Goal: Information Seeking & Learning: Check status

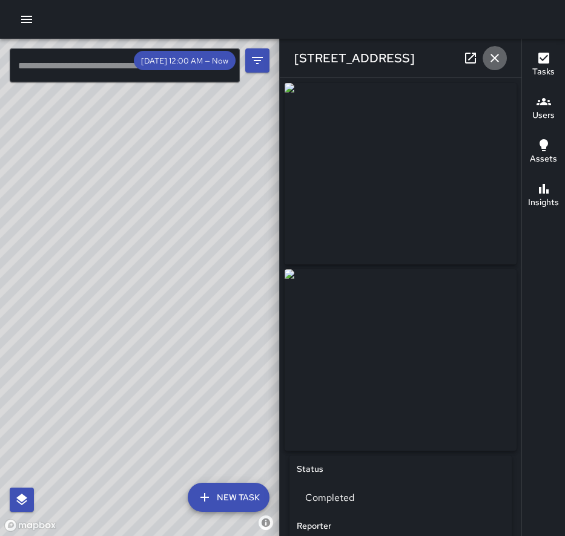
click at [498, 61] on icon "button" at bounding box center [494, 58] width 8 height 8
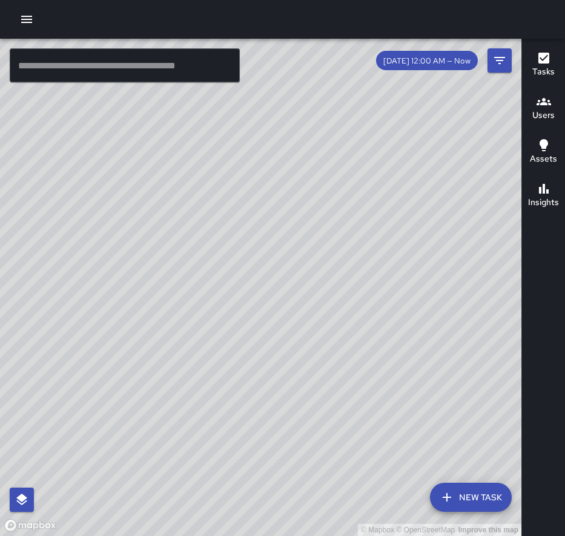
drag, startPoint x: 331, startPoint y: 237, endPoint x: 411, endPoint y: 97, distance: 160.6
click at [411, 97] on div "© Mapbox © OpenStreetMap Improve this map" at bounding box center [260, 288] width 521 height 498
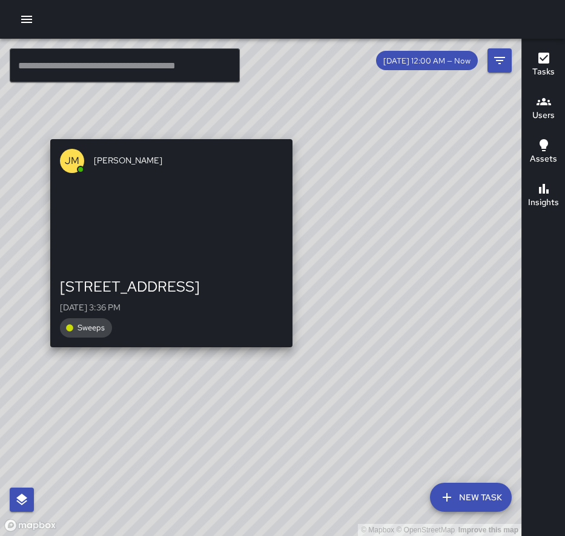
drag, startPoint x: 380, startPoint y: 212, endPoint x: 294, endPoint y: 133, distance: 116.5
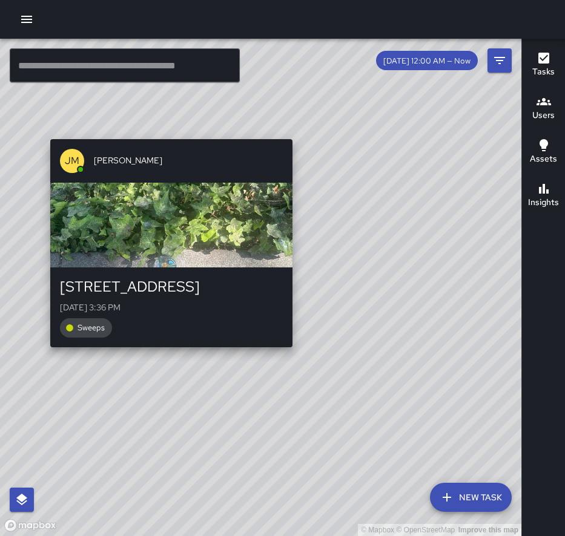
click at [295, 133] on div "© Mapbox © OpenStreetMap Improve this map JM [PERSON_NAME][GEOGRAPHIC_DATA] [ST…" at bounding box center [260, 288] width 521 height 498
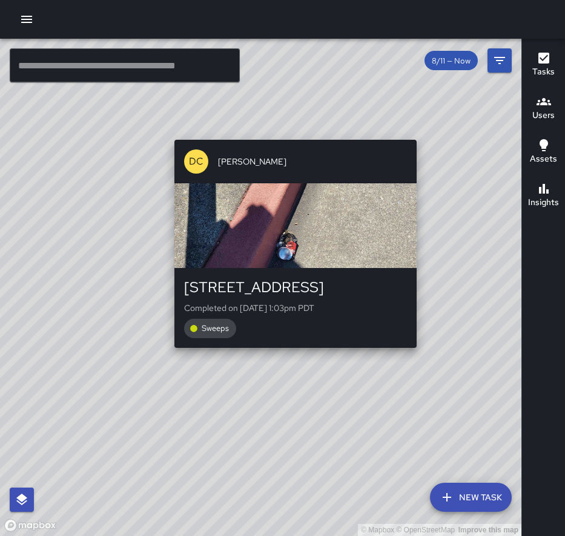
click at [299, 250] on div "button" at bounding box center [295, 225] width 242 height 85
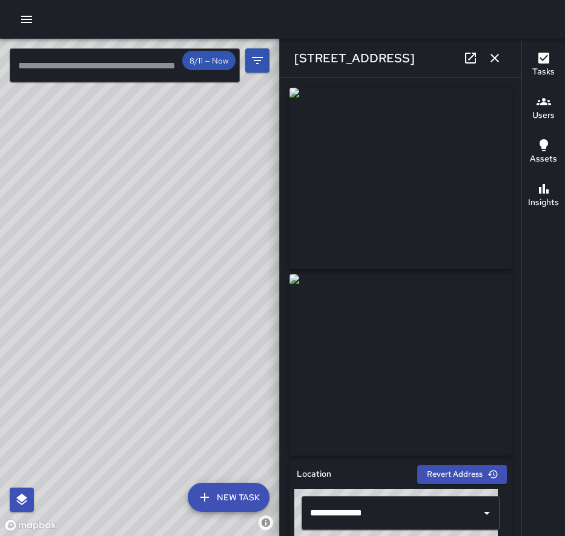
click at [490, 56] on icon "button" at bounding box center [494, 58] width 15 height 15
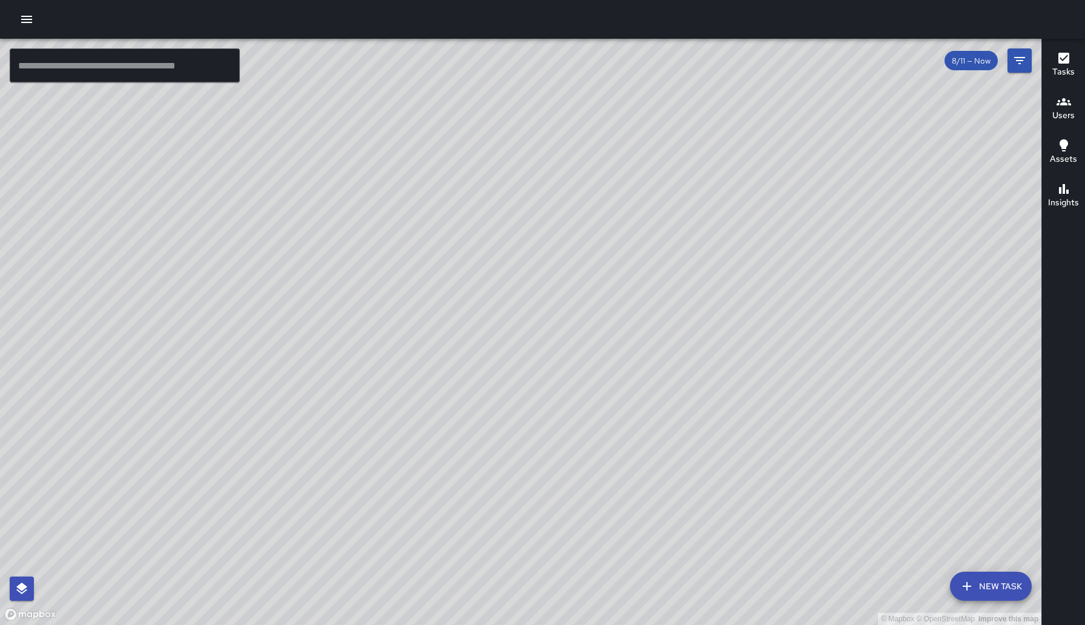
click at [19, 20] on icon "button" at bounding box center [26, 19] width 15 height 15
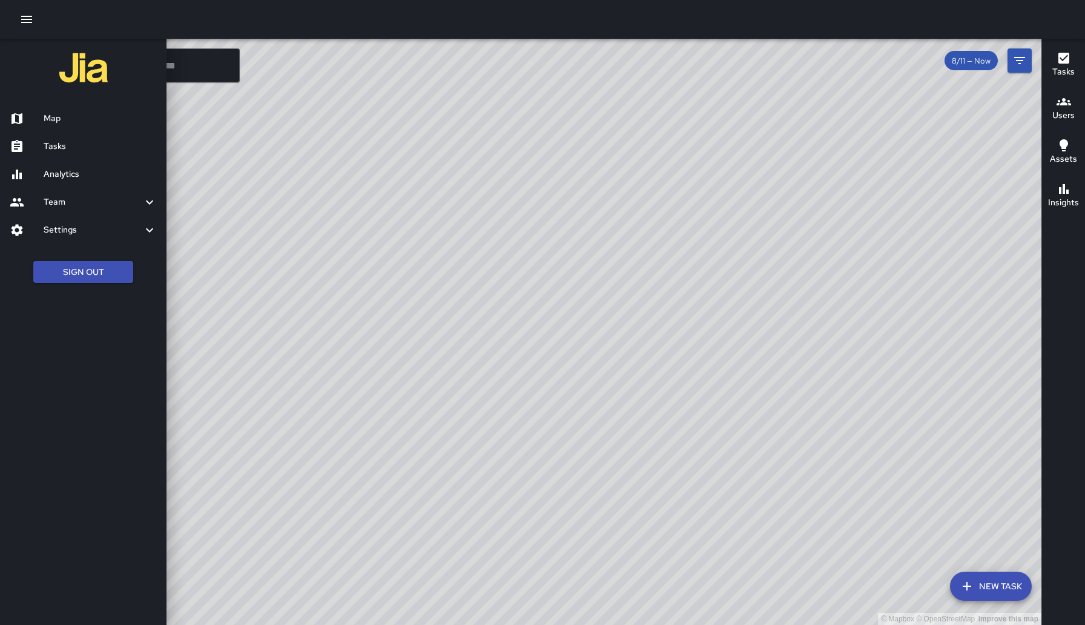
click at [53, 170] on h6 "Analytics" at bounding box center [100, 174] width 113 height 13
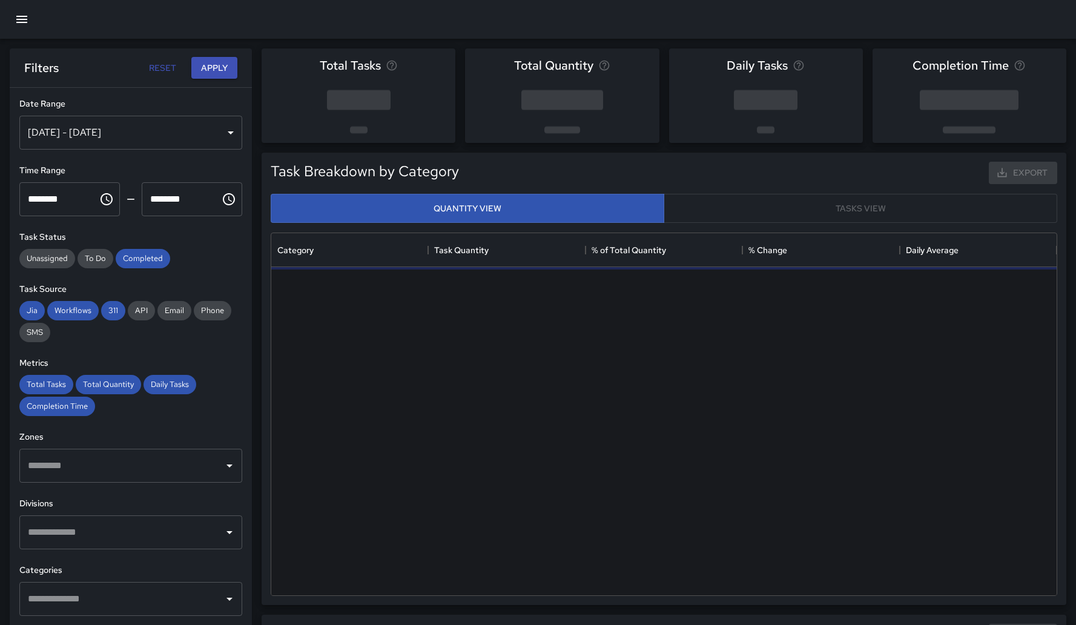
scroll to position [353, 776]
click at [206, 137] on div "Aug 05, 2025 - Aug 11, 2025" at bounding box center [130, 133] width 223 height 34
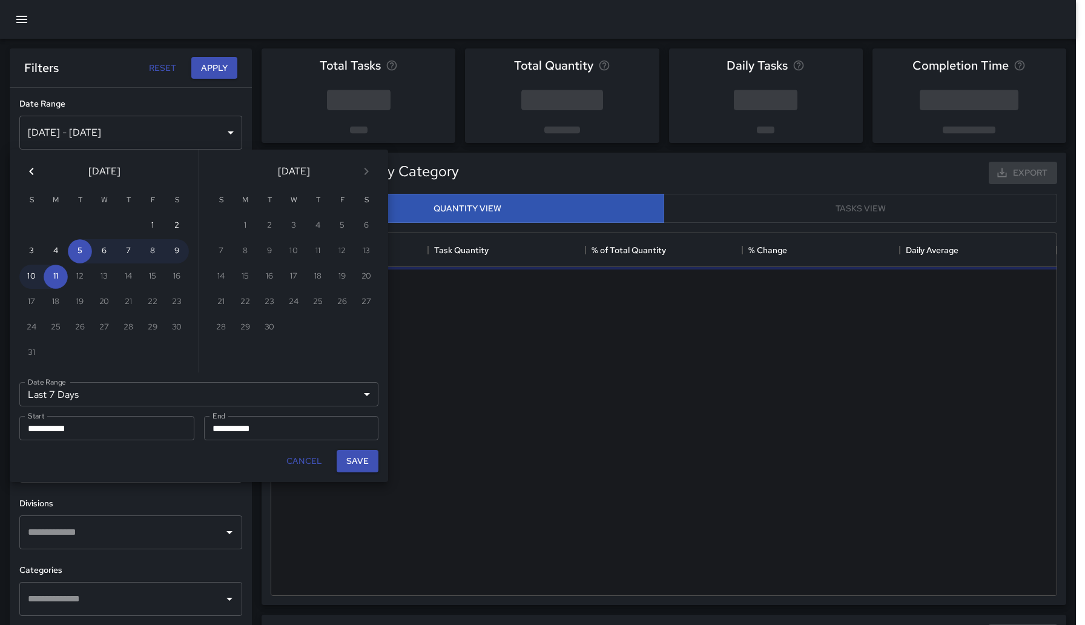
click at [27, 171] on icon "Previous month" at bounding box center [31, 171] width 15 height 15
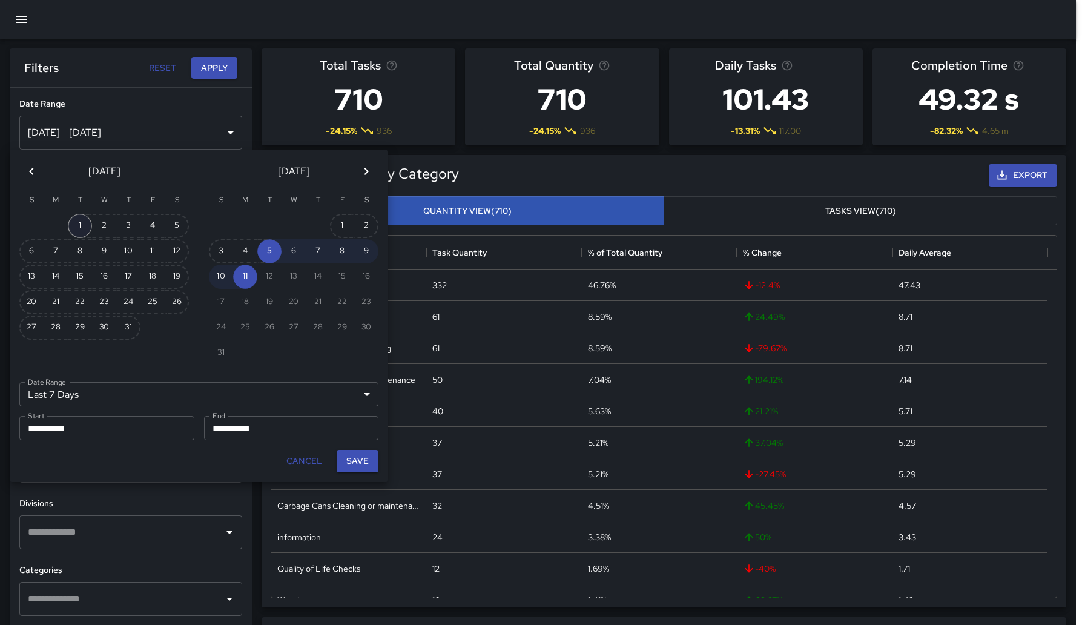
click at [79, 224] on button "1" at bounding box center [80, 226] width 24 height 24
type input "******"
type input "**********"
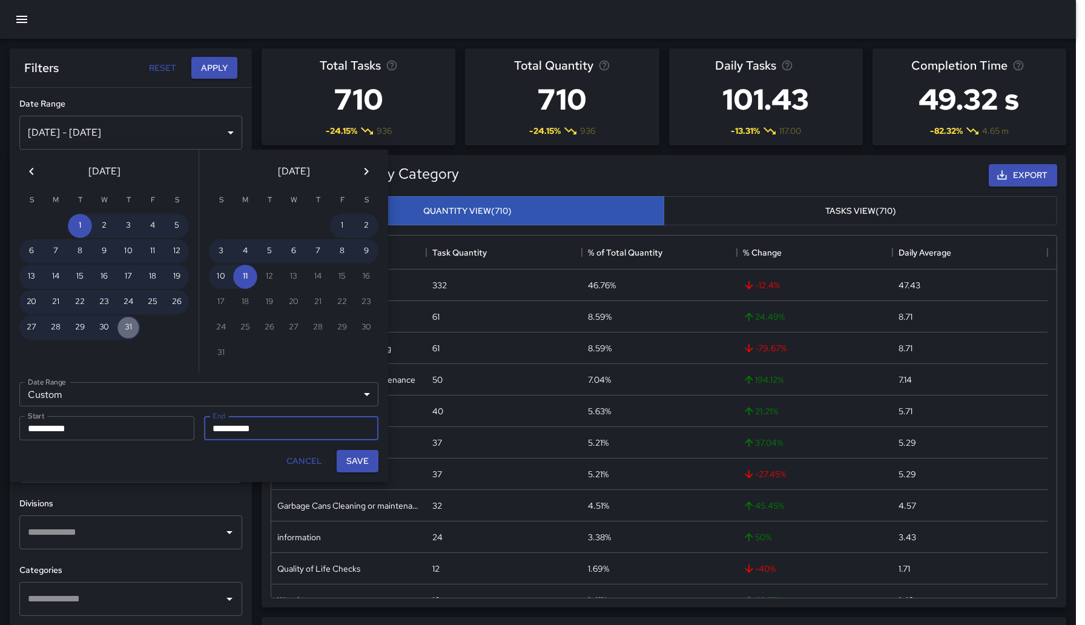
click at [124, 326] on button "31" at bounding box center [128, 327] width 24 height 24
type input "**********"
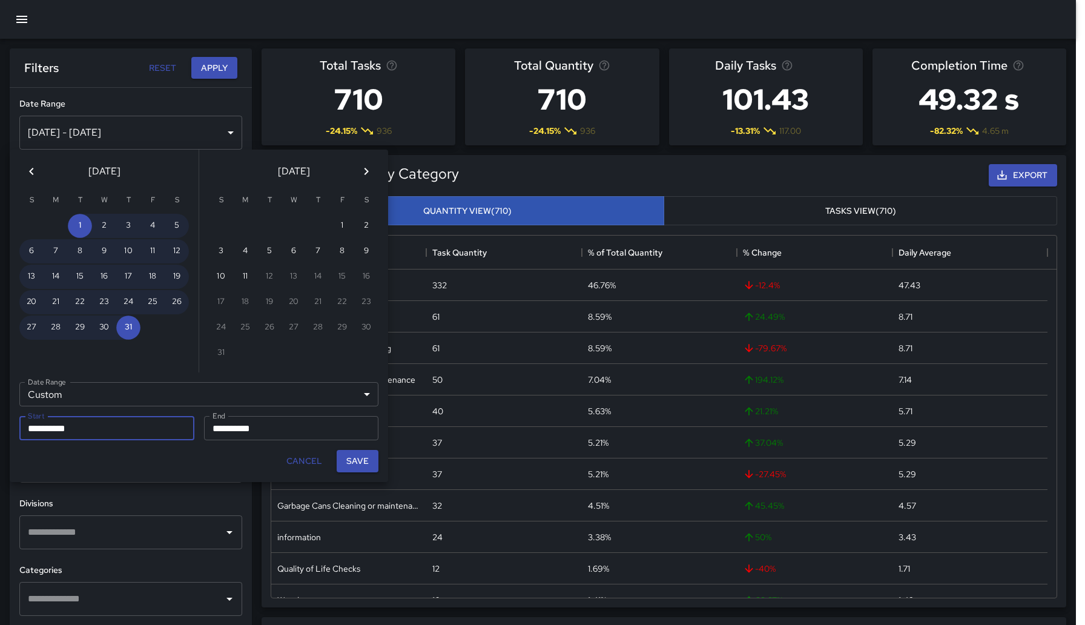
click at [360, 464] on button "Save" at bounding box center [358, 461] width 42 height 22
type input "**********"
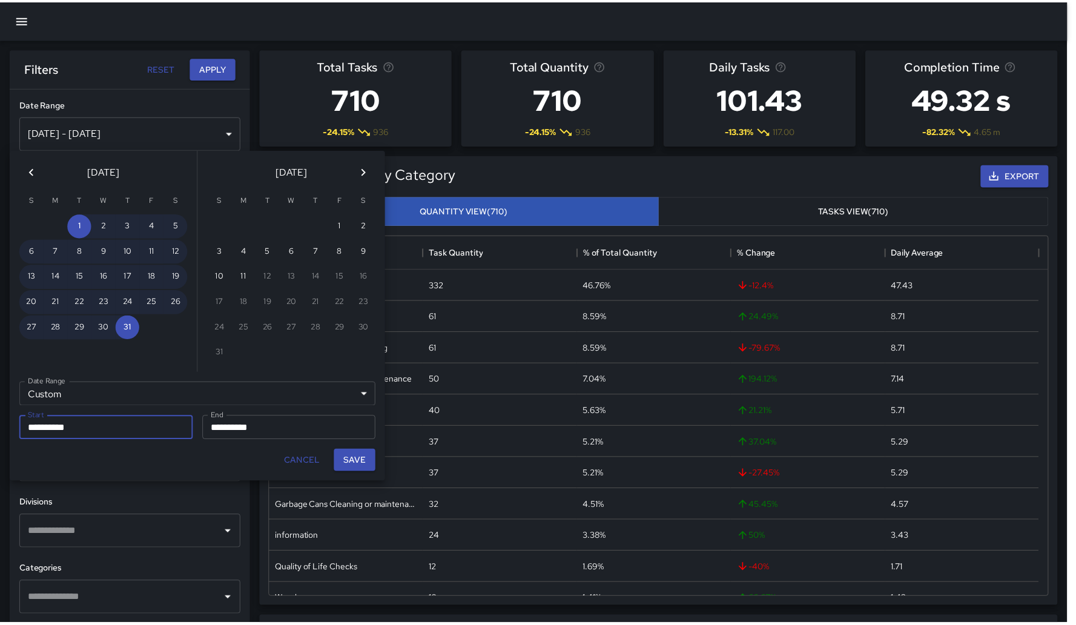
scroll to position [10, 10]
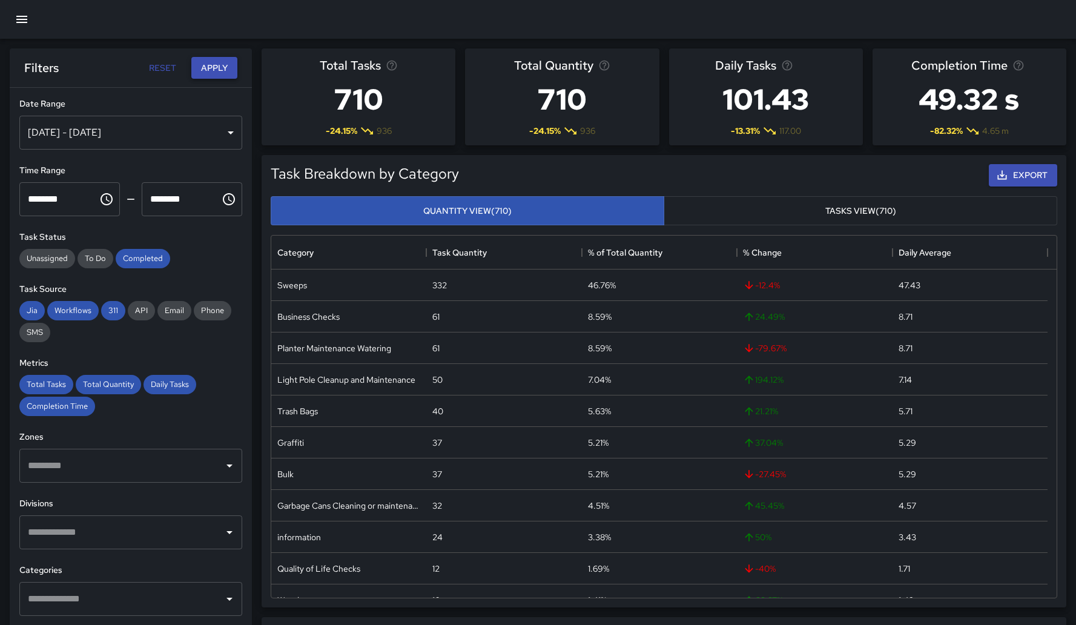
click at [211, 74] on button "Apply" at bounding box center [214, 68] width 46 height 22
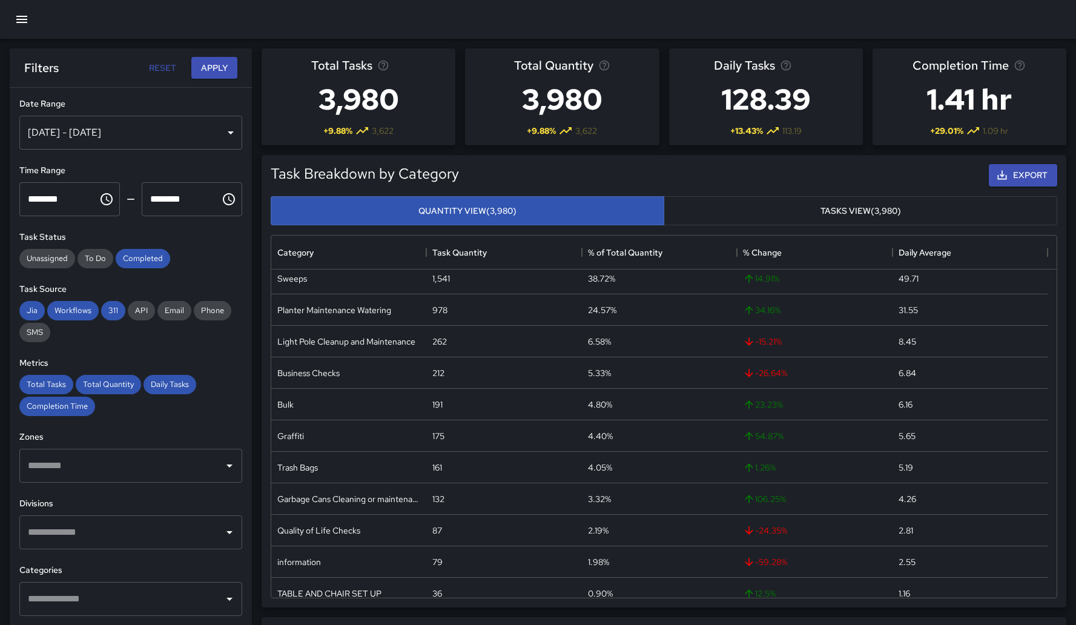
scroll to position [0, 0]
